Goal: Check status: Check status

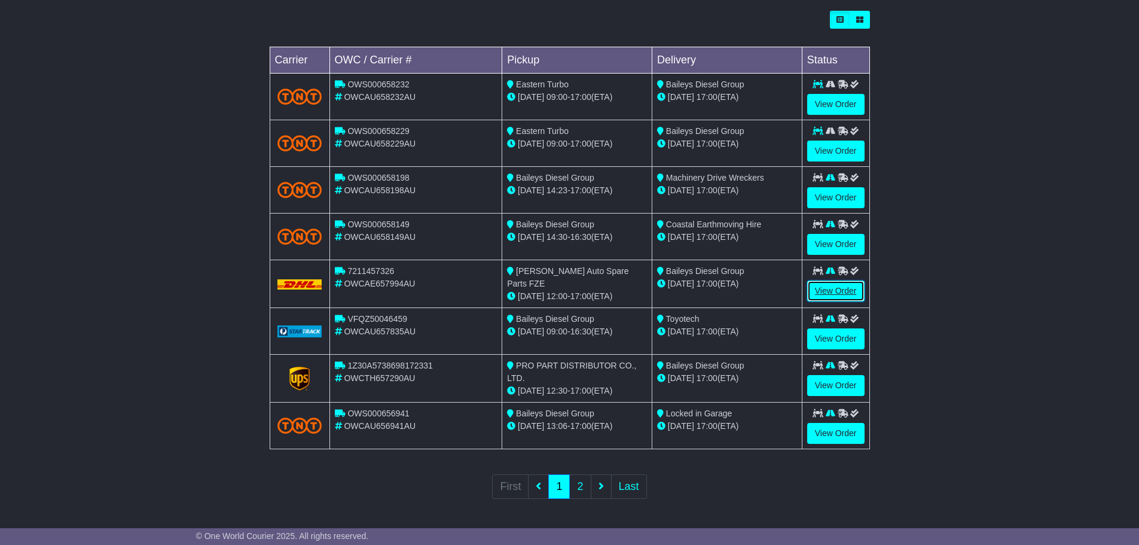
click at [827, 291] on link "View Order" at bounding box center [835, 290] width 57 height 21
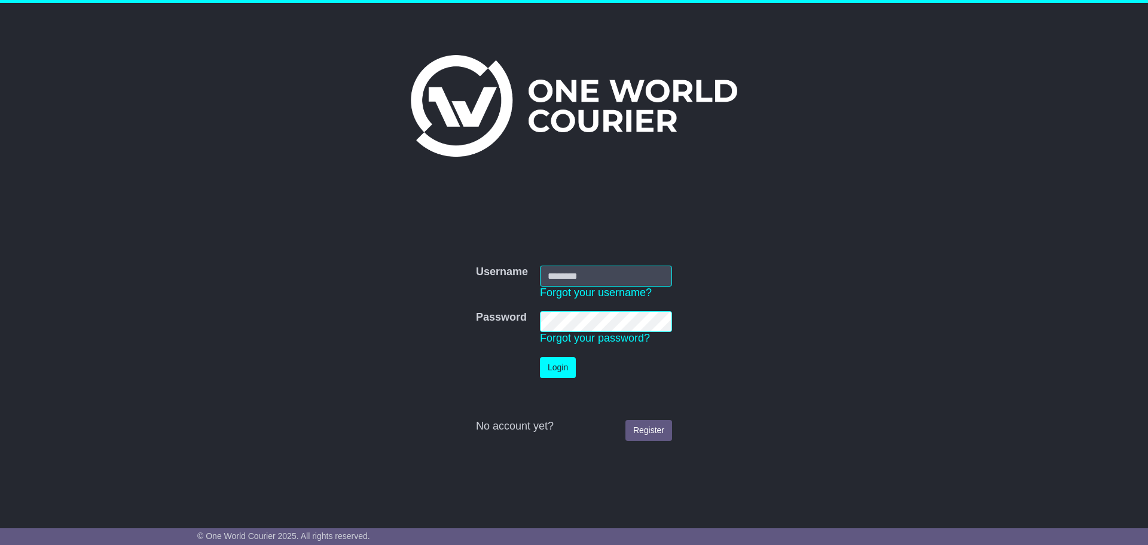
type input "**********"
click at [560, 379] on td "Login" at bounding box center [606, 367] width 144 height 33
click at [560, 370] on button "Login" at bounding box center [558, 367] width 36 height 21
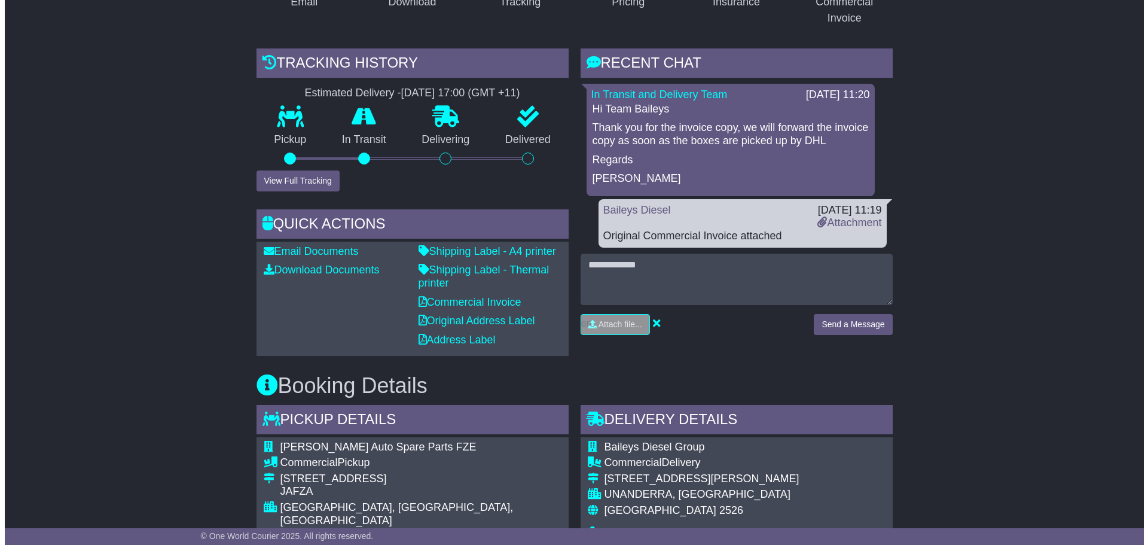
scroll to position [59, 0]
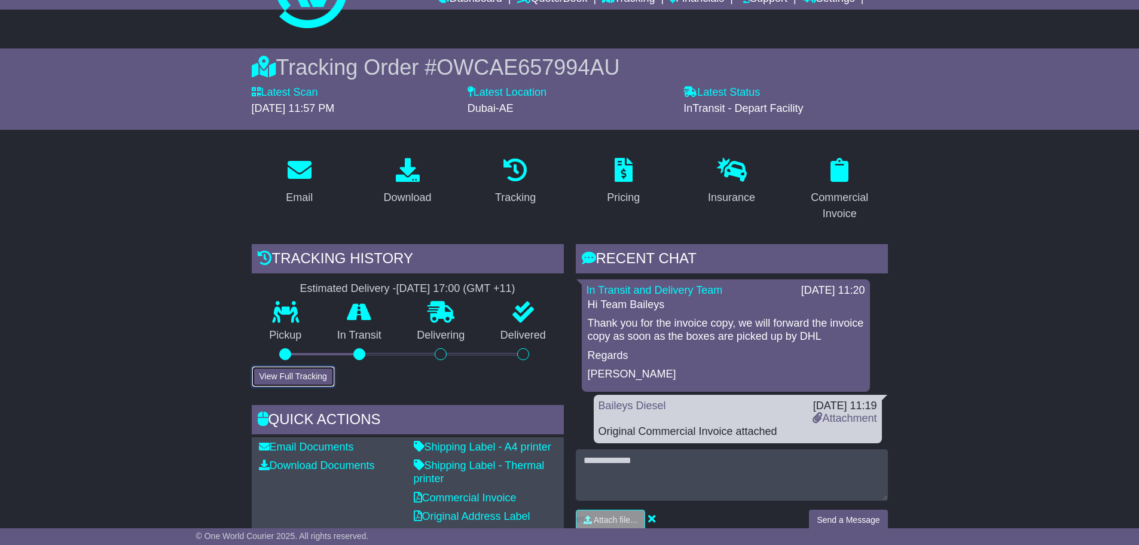
click at [320, 374] on button "View Full Tracking" at bounding box center [293, 376] width 83 height 21
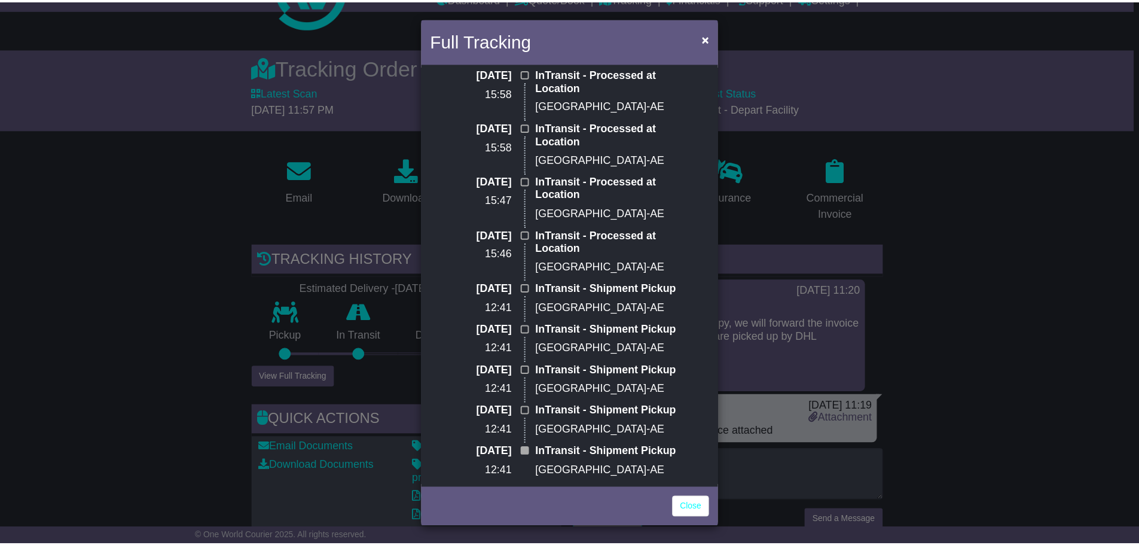
scroll to position [1085, 0]
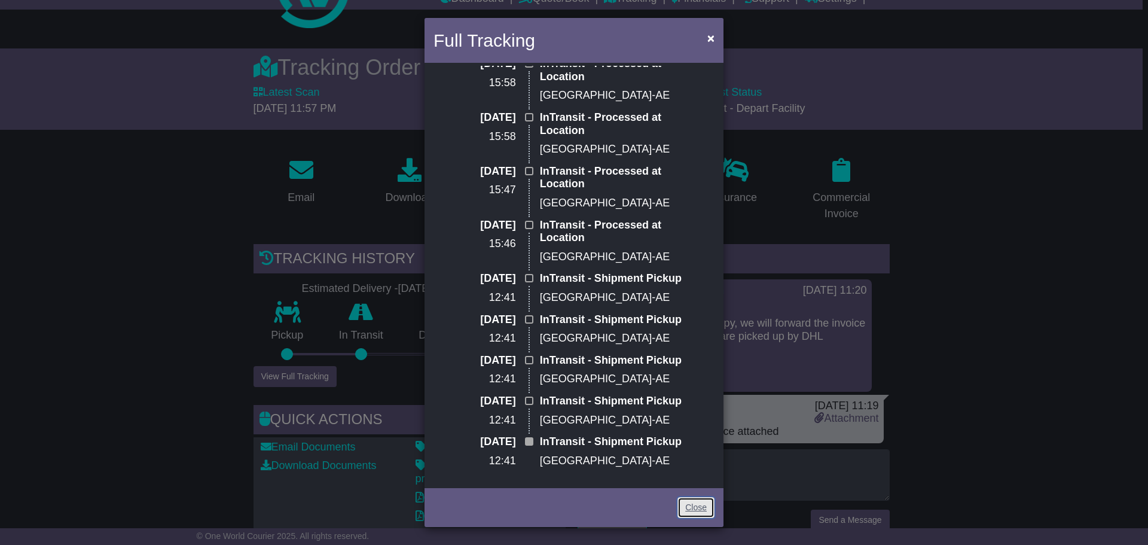
click at [705, 510] on link "Close" at bounding box center [696, 507] width 37 height 21
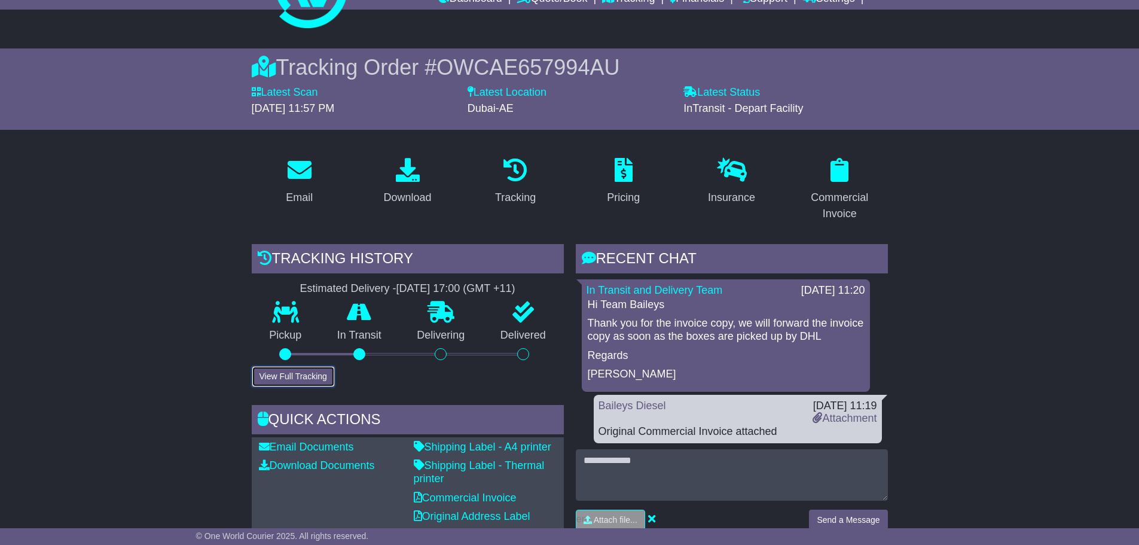
scroll to position [477, 0]
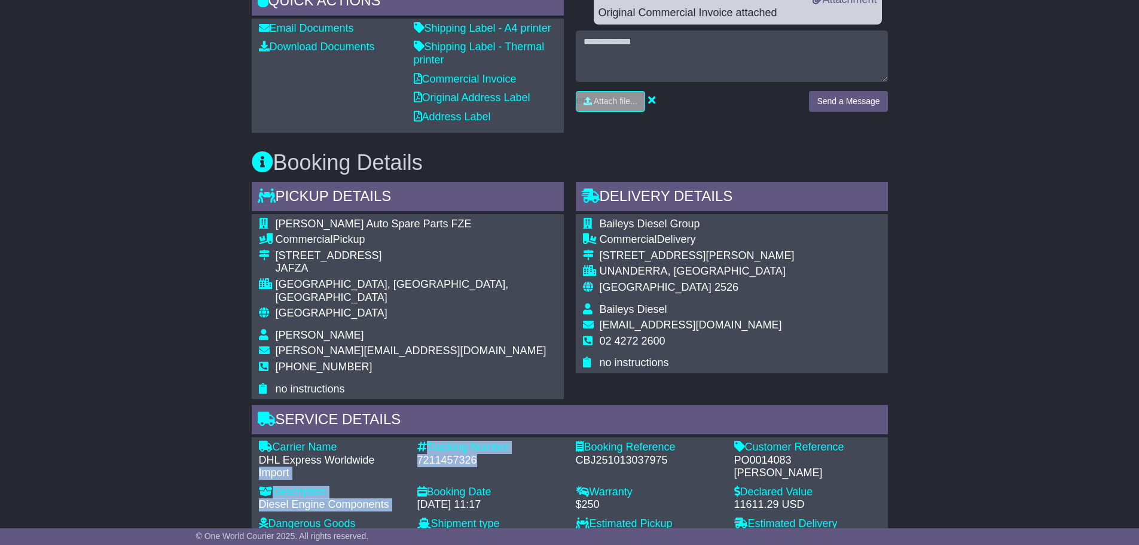
drag, startPoint x: 478, startPoint y: 448, endPoint x: 409, endPoint y: 446, distance: 68.8
click at [409, 446] on div "Carrier Name - DHL Express Worldwide Import Description - Diesel Engine Compone…" at bounding box center [570, 495] width 634 height 108
click at [440, 454] on div "7211457326" at bounding box center [490, 460] width 147 height 13
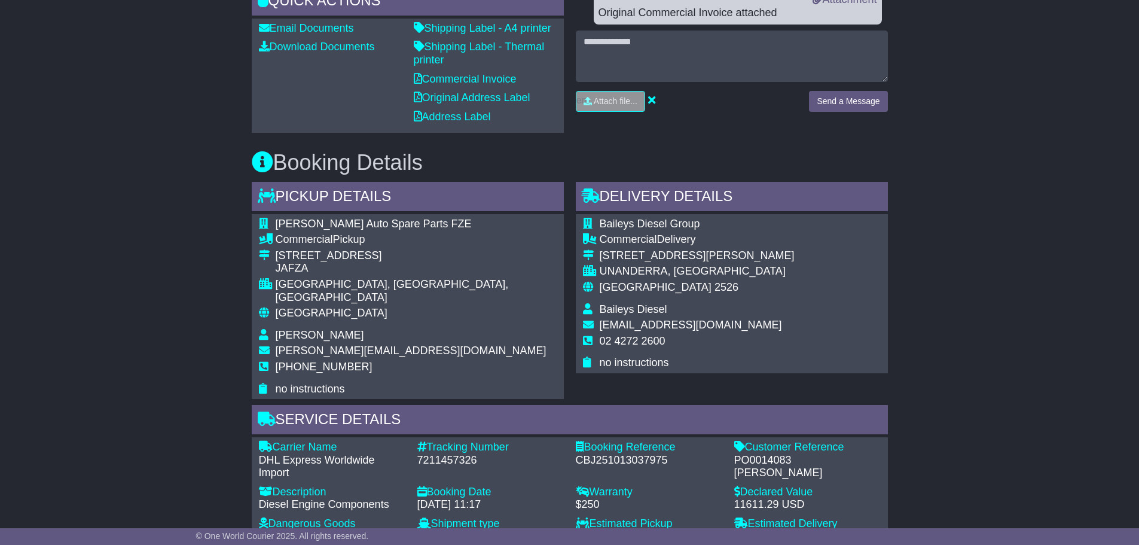
click at [464, 454] on div "7211457326" at bounding box center [490, 460] width 147 height 13
copy div "7211457326"
